Goal: Task Accomplishment & Management: Use online tool/utility

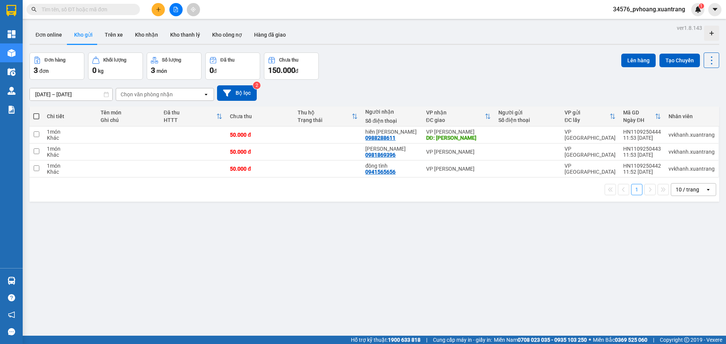
click at [379, 204] on div "ver 1.8.143 Đơn online Kho gửi Trên xe Kho nhận Kho thanh lý Kho công nợ Hàng đ…" at bounding box center [373, 195] width 695 height 344
click at [171, 11] on button at bounding box center [175, 9] width 13 height 13
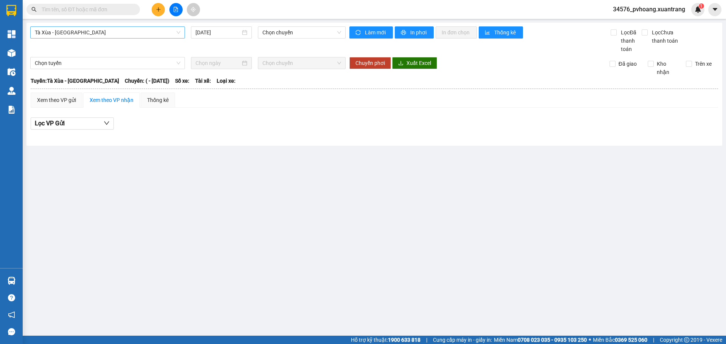
click at [149, 32] on span "Tà Xùa - Mỹ Đình" at bounding box center [108, 32] width 146 height 11
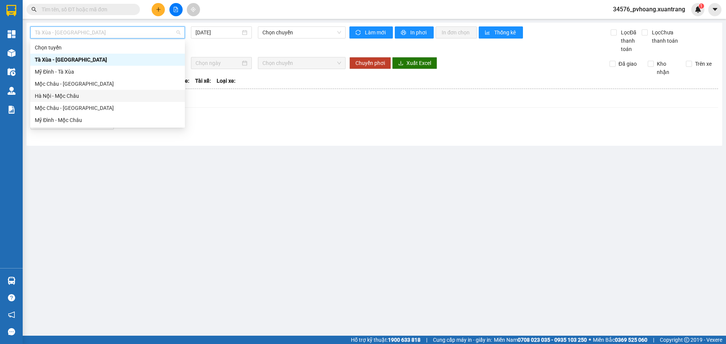
click at [135, 94] on div "Hà Nội - Mộc Châu" at bounding box center [108, 96] width 146 height 8
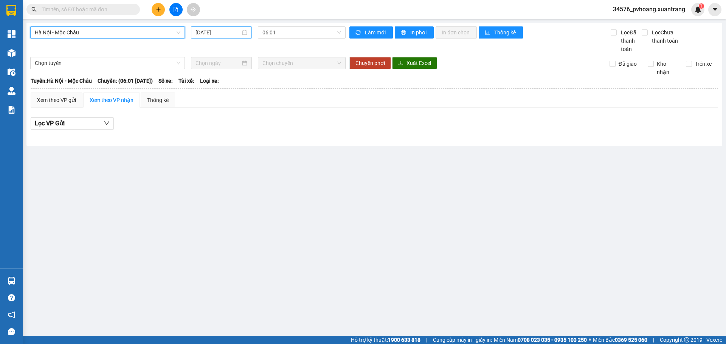
click at [221, 34] on input "11/09/2025" at bounding box center [217, 32] width 45 height 8
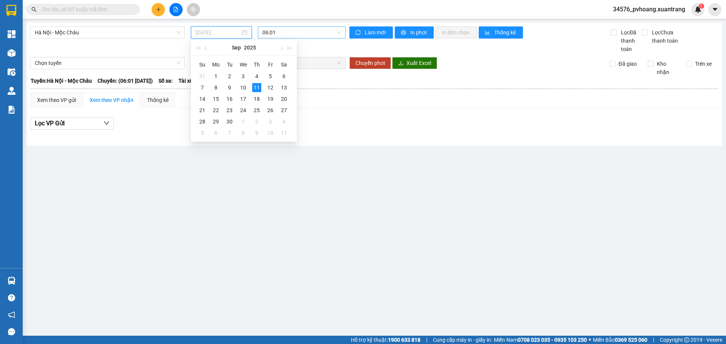
type input "11/09/2025"
click at [283, 27] on span "06:01" at bounding box center [301, 32] width 79 height 11
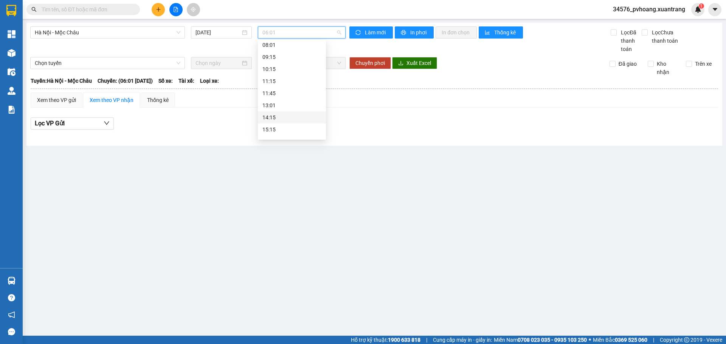
scroll to position [76, 0]
click at [284, 72] on div "11:15" at bounding box center [291, 69] width 59 height 8
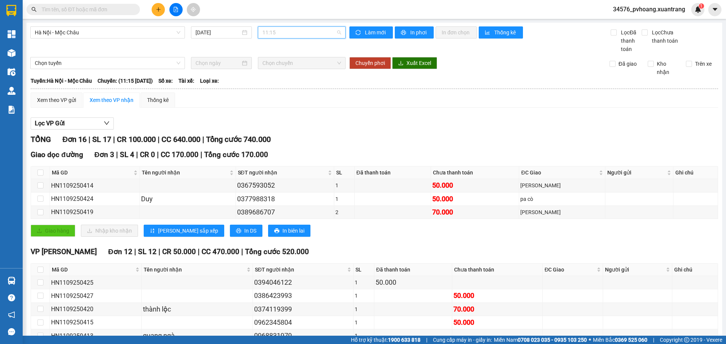
click at [295, 38] on span "11:15" at bounding box center [301, 32] width 79 height 11
click at [291, 81] on div "11:45" at bounding box center [289, 81] width 59 height 8
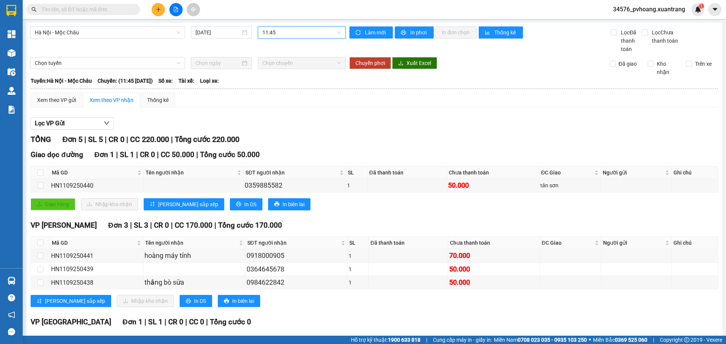
click at [304, 33] on span "11:45" at bounding box center [301, 32] width 79 height 11
click at [298, 91] on div "13:01" at bounding box center [289, 93] width 59 height 8
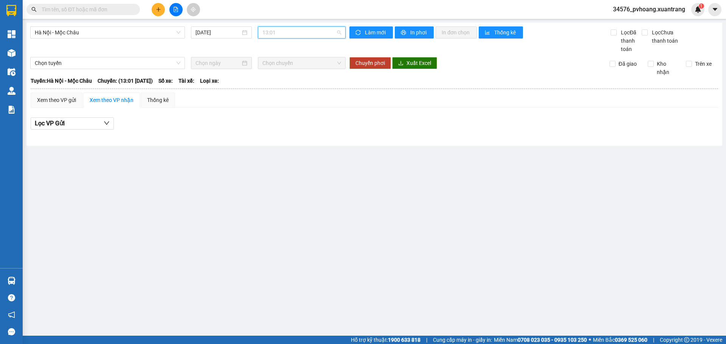
click at [296, 34] on span "13:01" at bounding box center [301, 32] width 79 height 11
click at [290, 77] on div "11:45" at bounding box center [291, 81] width 59 height 8
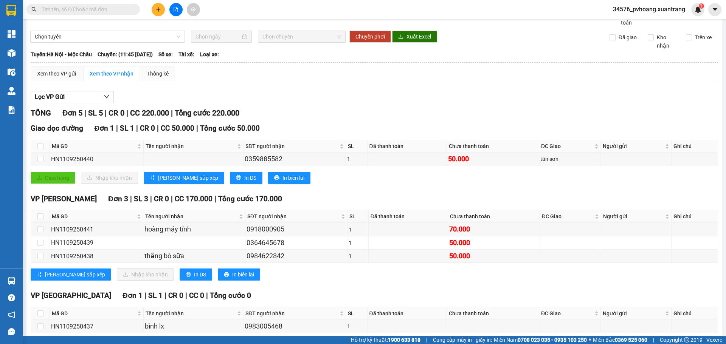
scroll to position [63, 0]
